Goal: Navigation & Orientation: Find specific page/section

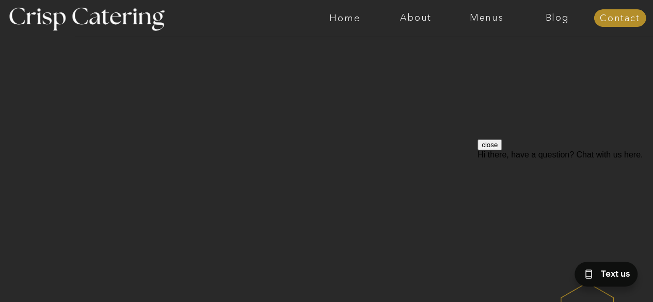
click at [502, 150] on button "close" at bounding box center [490, 144] width 24 height 11
click at [480, 20] on nav "Menus" at bounding box center [486, 18] width 71 height 10
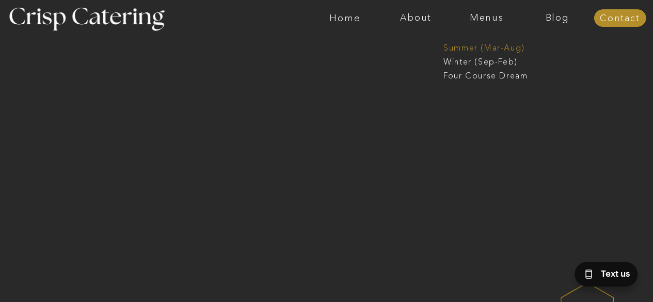
click at [484, 46] on nav "Summer (Mar-Aug)" at bounding box center [490, 47] width 92 height 10
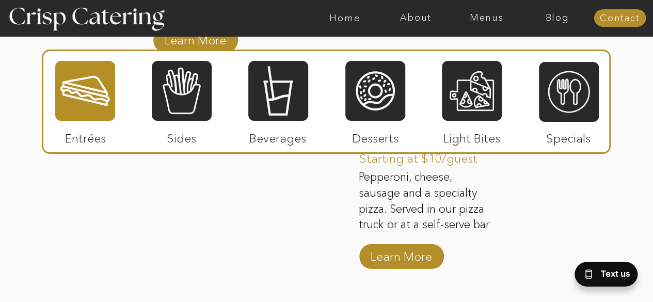
scroll to position [1394, 0]
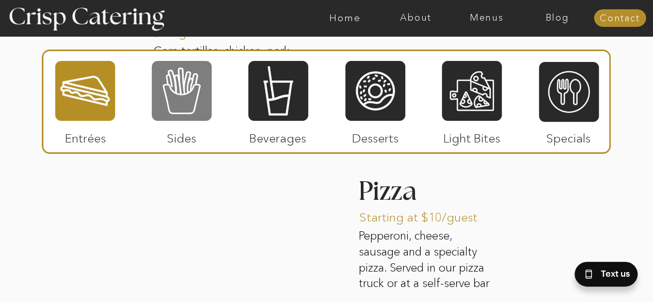
click at [206, 98] on div at bounding box center [182, 91] width 60 height 62
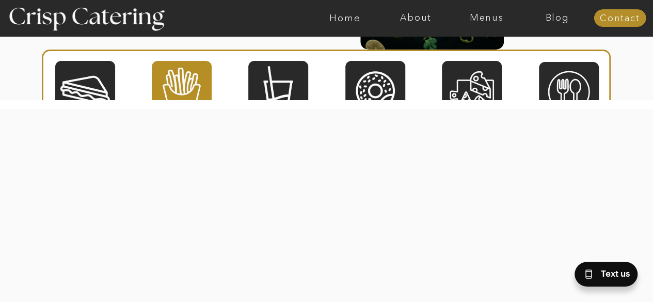
scroll to position [1704, 0]
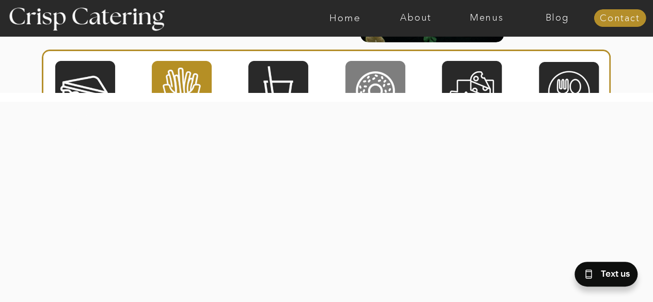
click at [359, 76] on div at bounding box center [375, 91] width 60 height 62
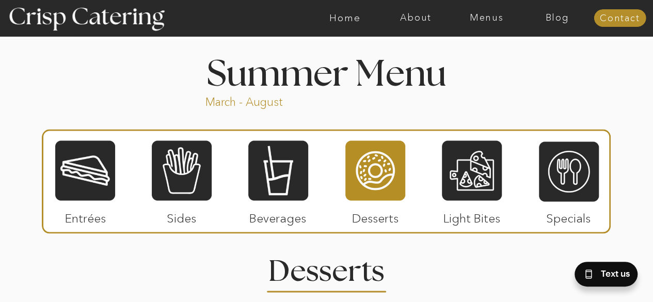
scroll to position [826, 0]
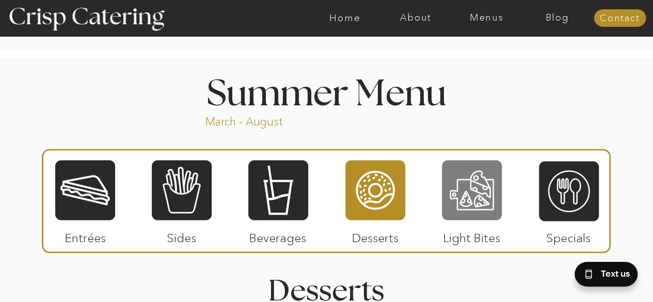
click at [468, 202] on div at bounding box center [472, 190] width 60 height 62
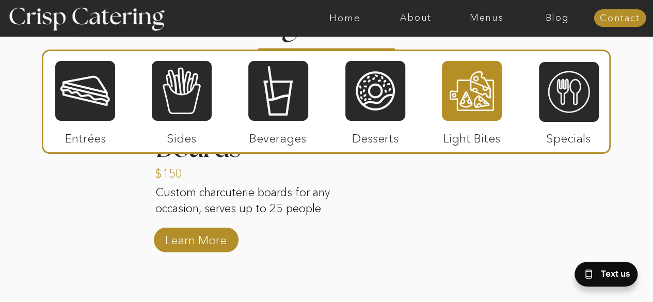
scroll to position [1084, 0]
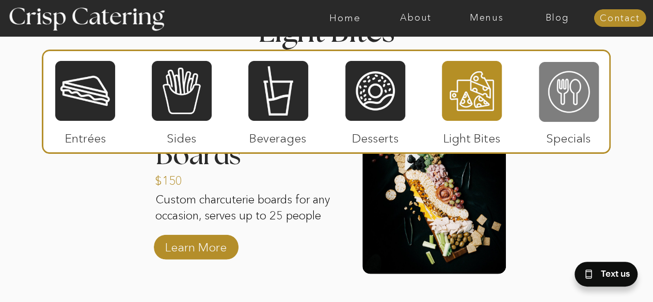
click at [563, 85] on div at bounding box center [569, 92] width 60 height 62
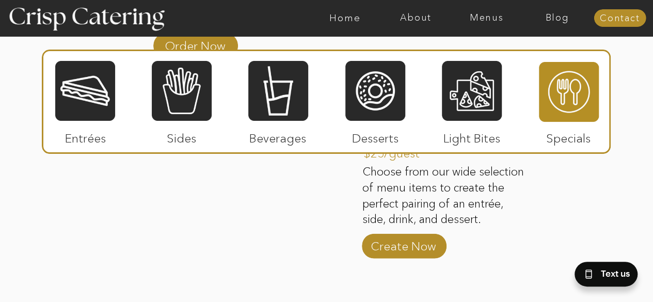
scroll to position [1291, 0]
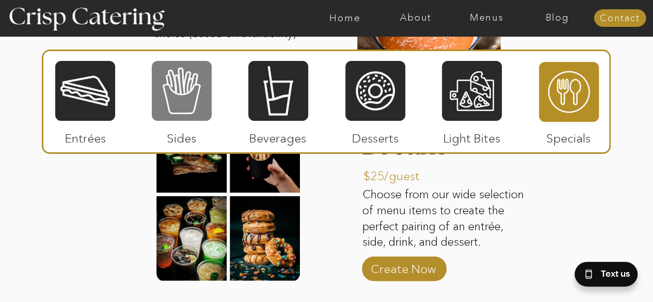
click at [194, 115] on div at bounding box center [182, 91] width 60 height 62
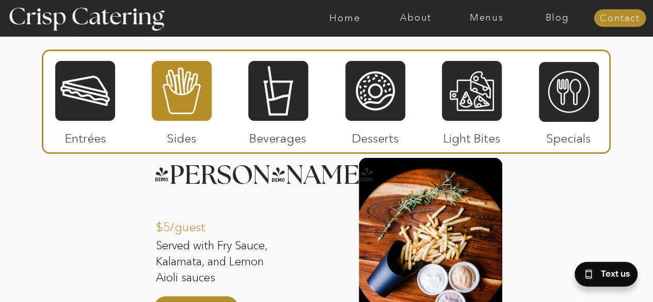
scroll to position [1033, 0]
